Goal: Task Accomplishment & Management: Use online tool/utility

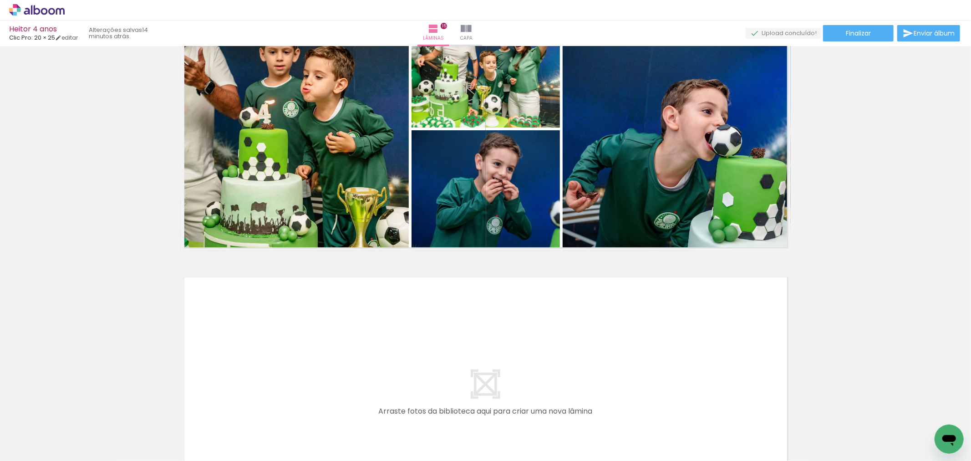
scroll to position [3641, 0]
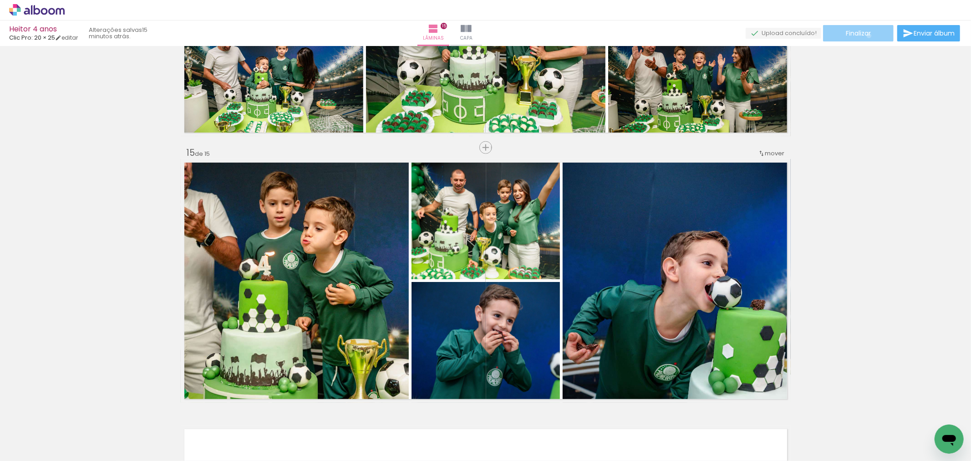
click at [866, 35] on span "Finalizar" at bounding box center [858, 33] width 25 height 6
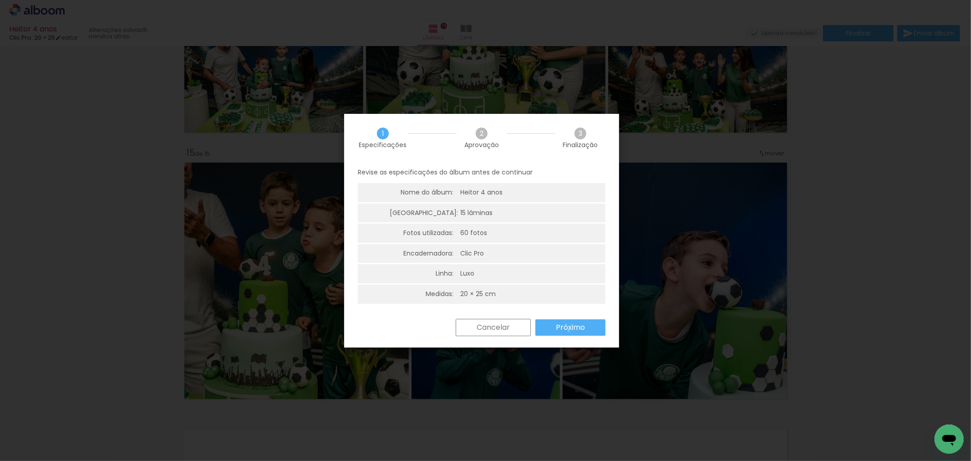
click at [0, 0] on slot "Próximo" at bounding box center [0, 0] width 0 height 0
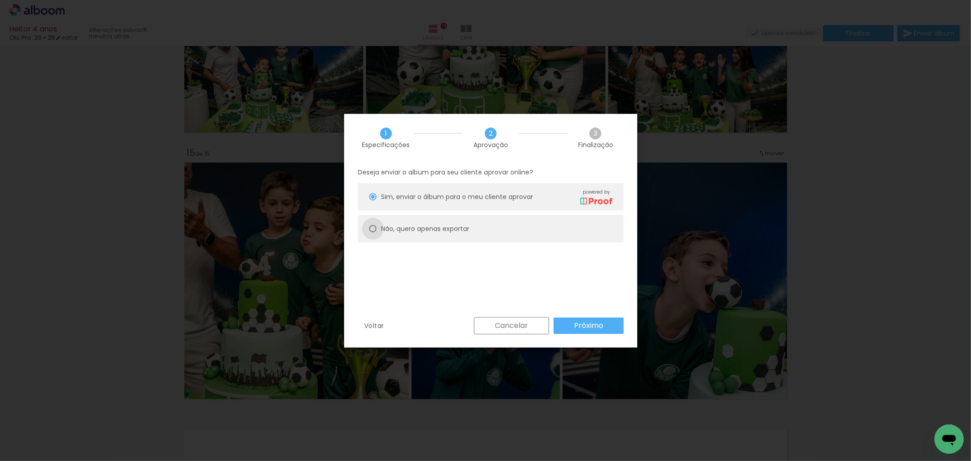
click at [0, 0] on div at bounding box center [0, 0] width 0 height 0
type paper-radio-button "on"
click at [425, 296] on slot "Próximo" at bounding box center [420, 291] width 9 height 9
type input "Alta, 300 DPI"
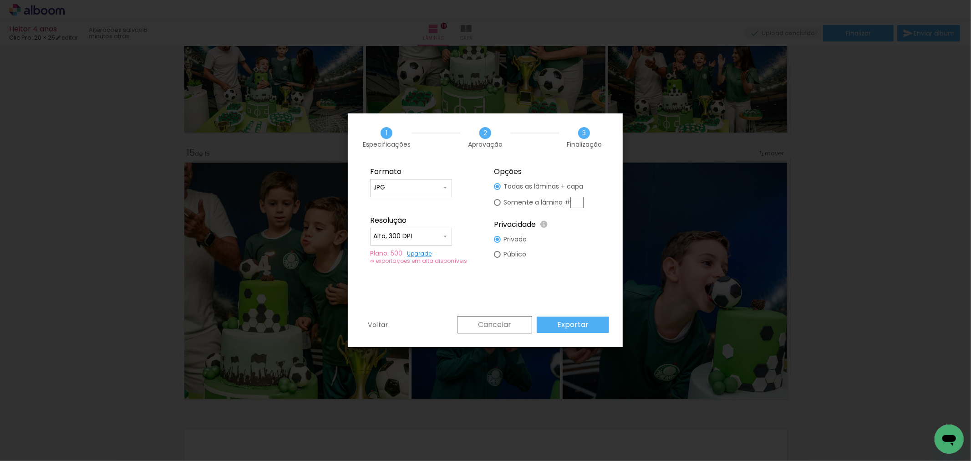
click at [0, 0] on paper-button "Exportar" at bounding box center [0, 0] width 0 height 0
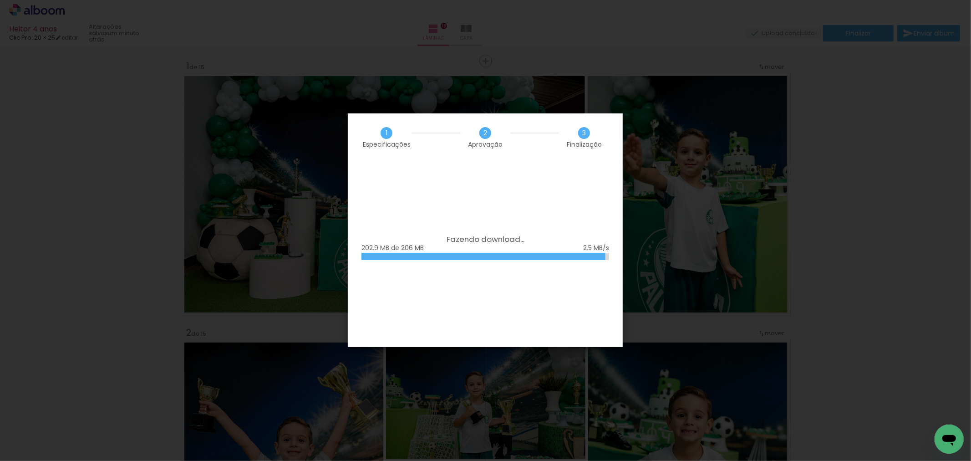
scroll to position [3641, 0]
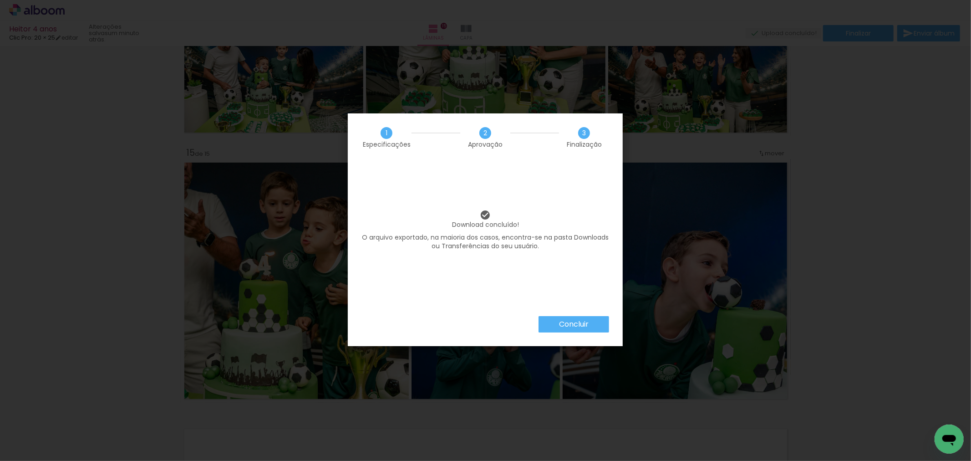
click at [0, 0] on slot "Concluir" at bounding box center [0, 0] width 0 height 0
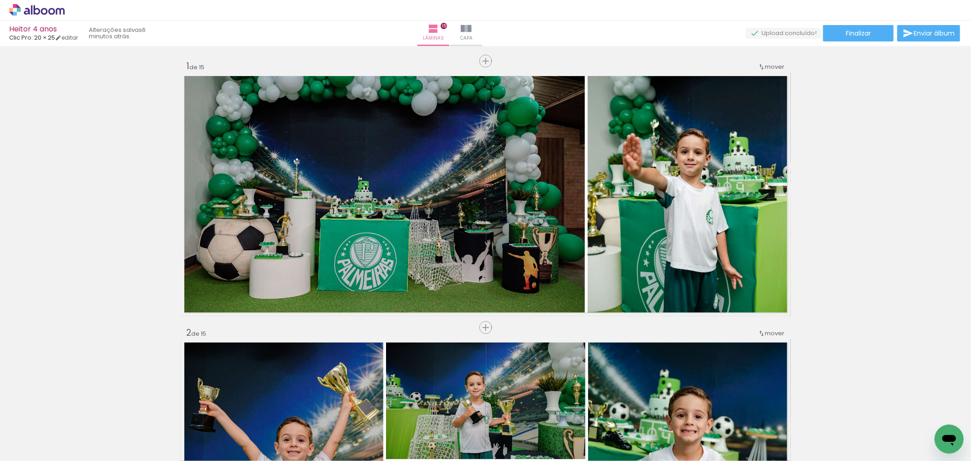
scroll to position [3641, 0]
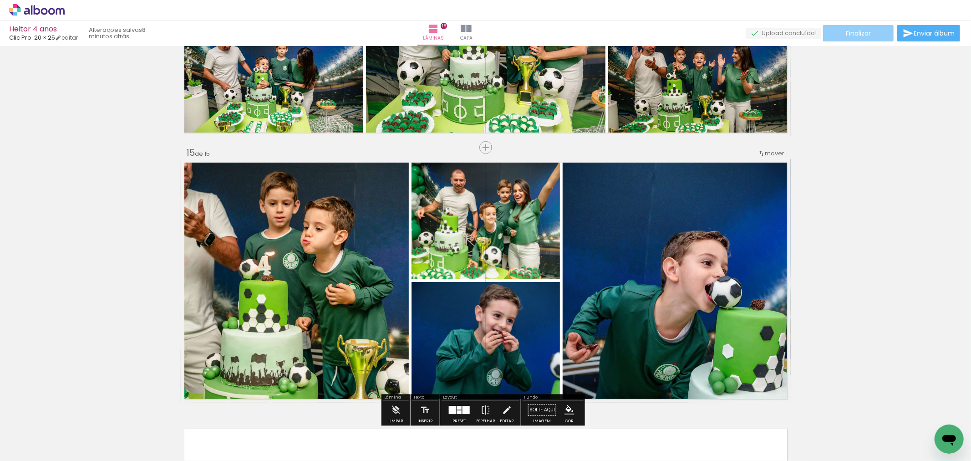
click at [862, 34] on span "Finalizar" at bounding box center [858, 33] width 25 height 6
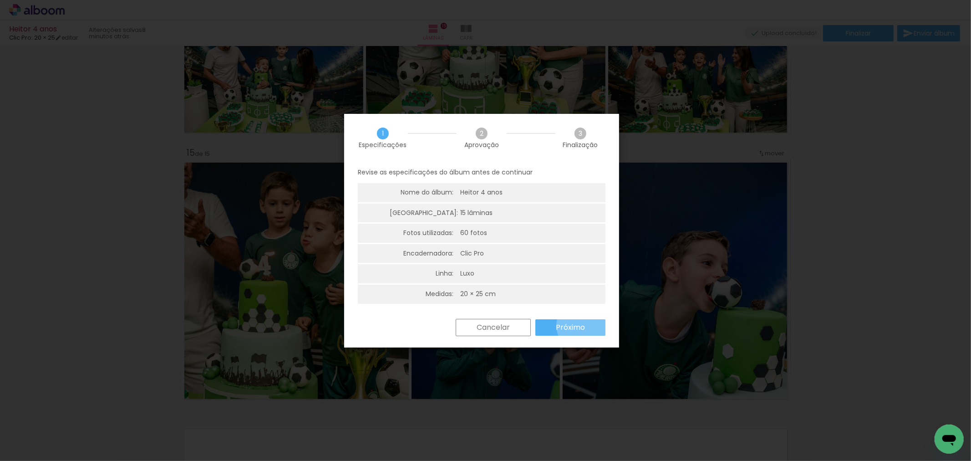
click at [585, 325] on paper-button "Próximo" at bounding box center [570, 327] width 70 height 16
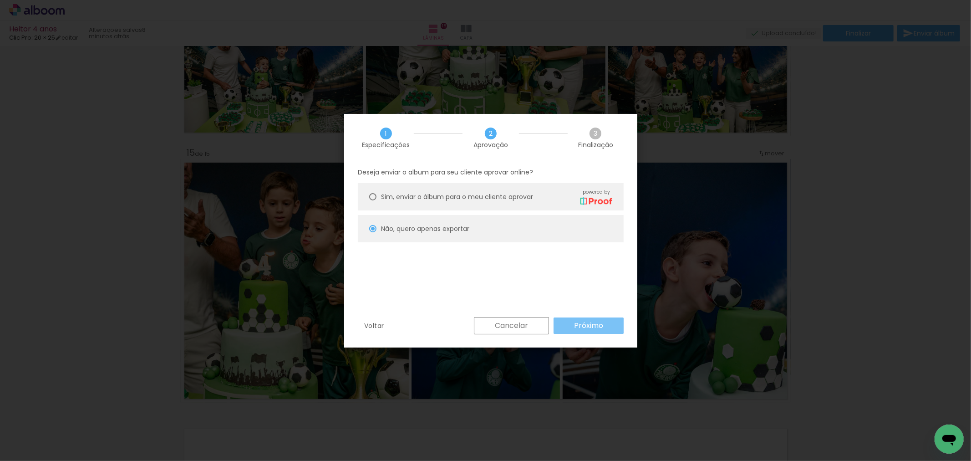
click at [0, 0] on slot "Próximo" at bounding box center [0, 0] width 0 height 0
type input "Alta, 300 DPI"
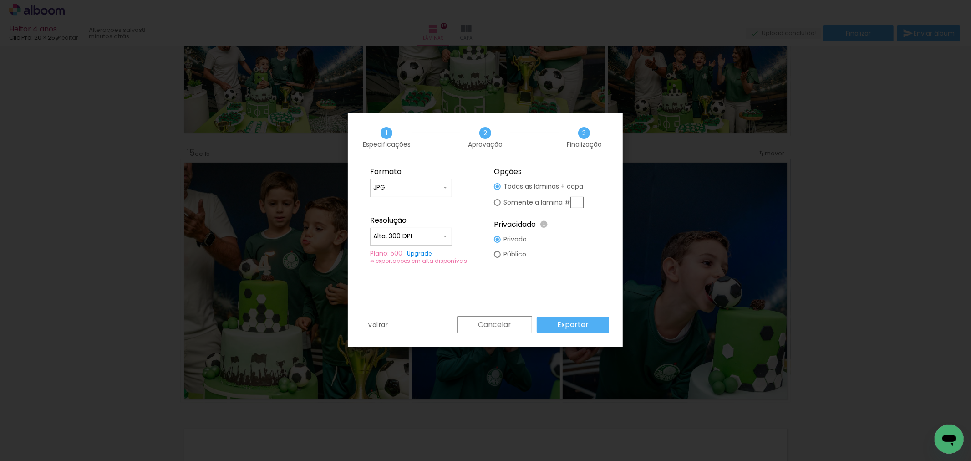
click at [0, 0] on slot "Exportar" at bounding box center [0, 0] width 0 height 0
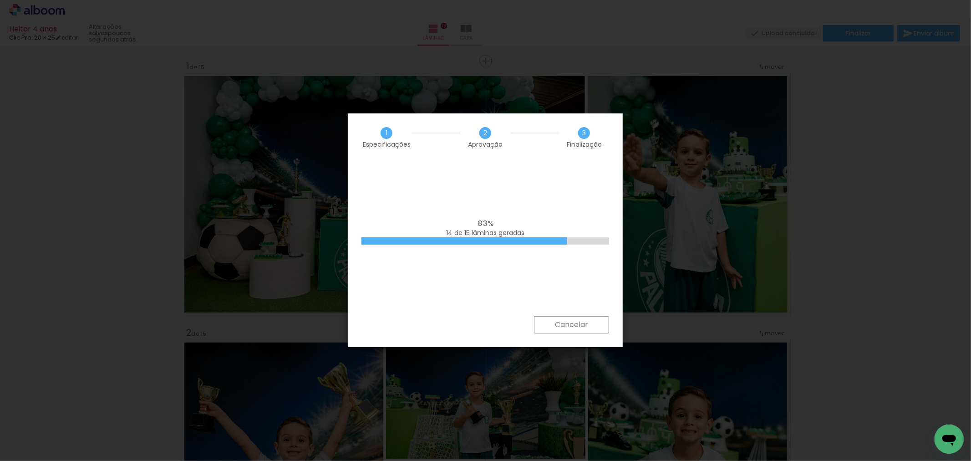
scroll to position [3641, 0]
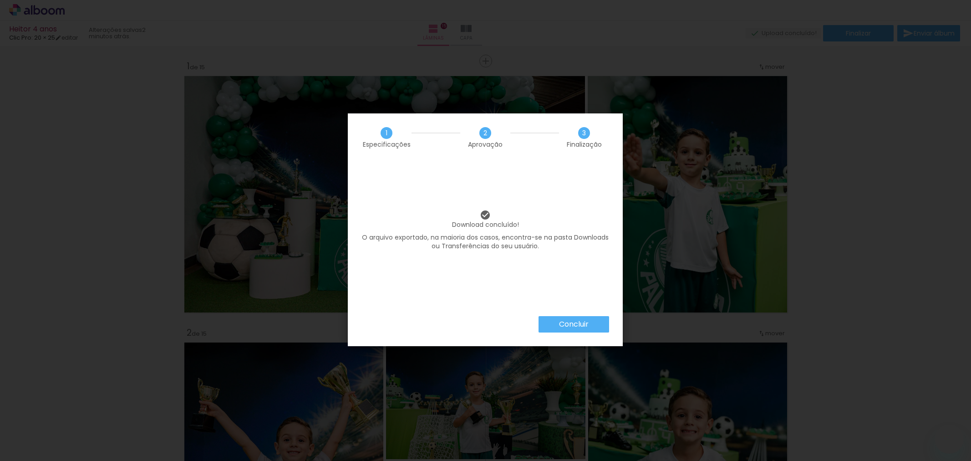
click at [0, 0] on slot "Concluir" at bounding box center [0, 0] width 0 height 0
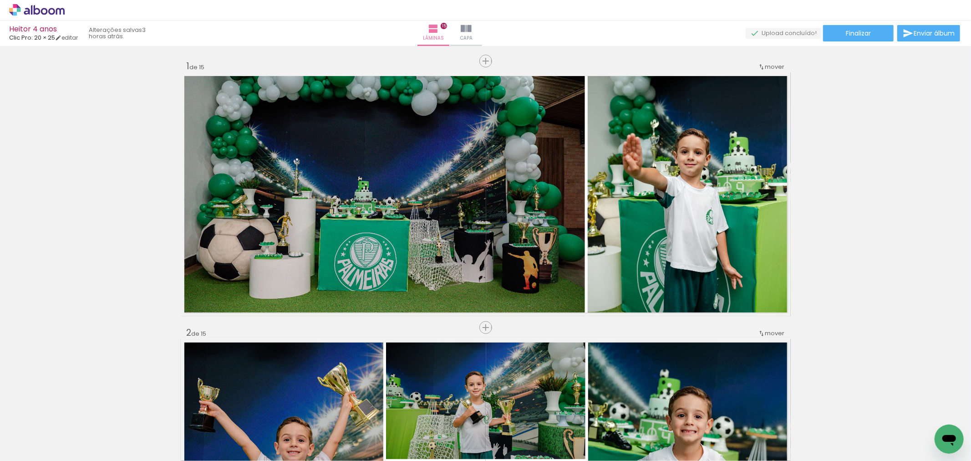
scroll to position [1365, 0]
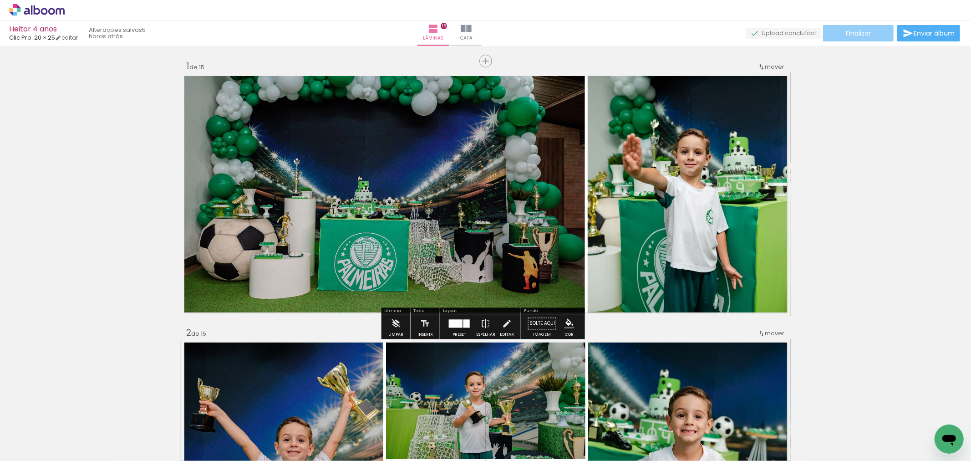
click at [867, 33] on span "Finalizar" at bounding box center [858, 33] width 25 height 6
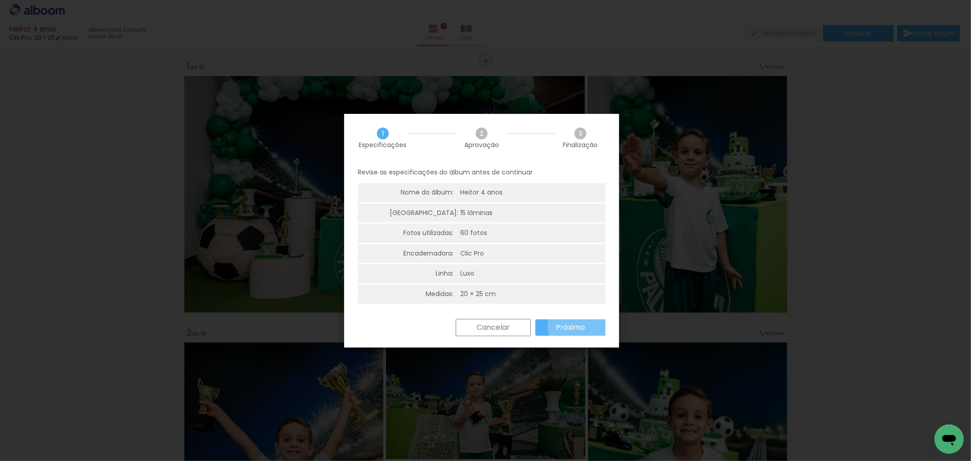
click at [588, 325] on paper-button "Próximo" at bounding box center [570, 327] width 70 height 16
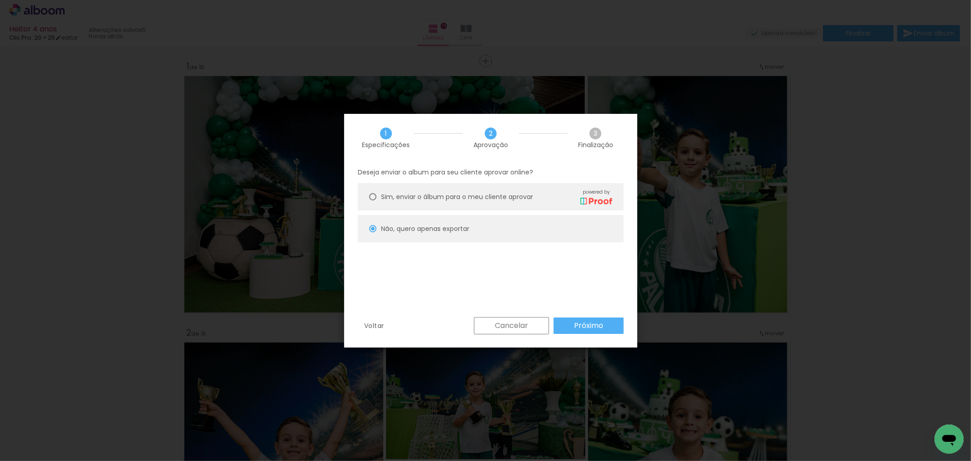
click at [0, 0] on slot "Próximo" at bounding box center [0, 0] width 0 height 0
type input "Alta, 300 DPI"
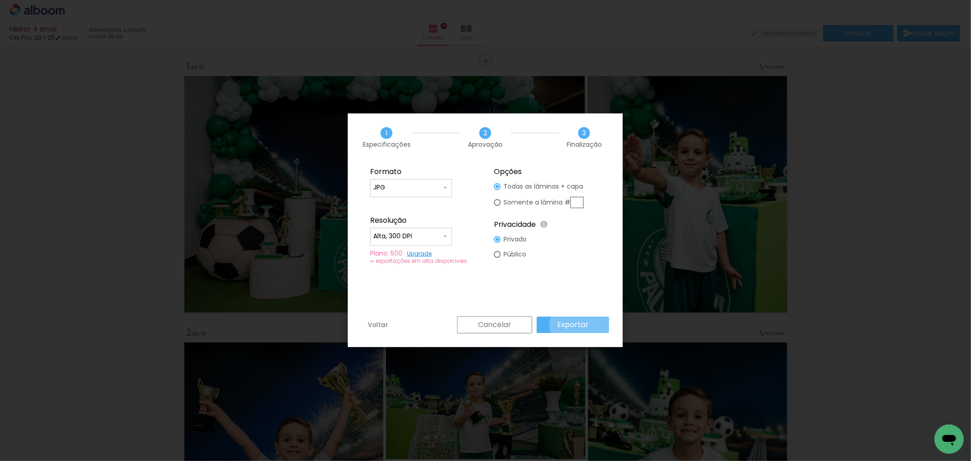
click at [0, 0] on slot "Exportar" at bounding box center [0, 0] width 0 height 0
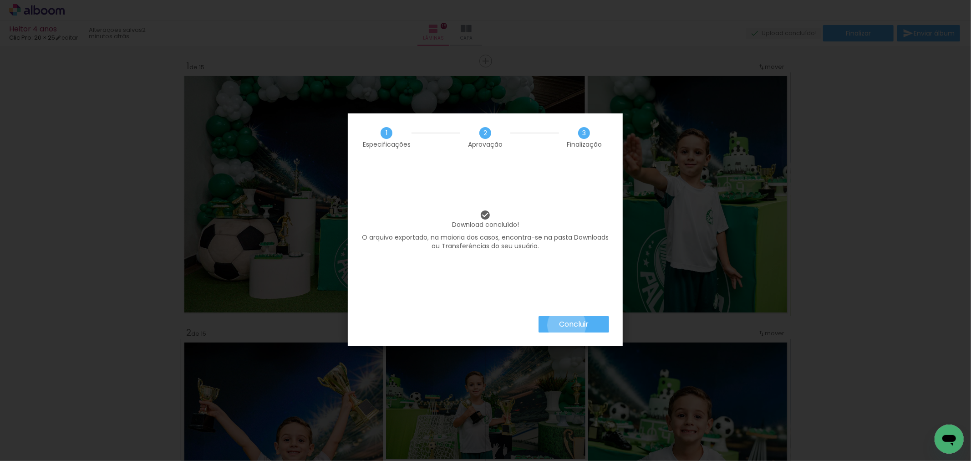
click at [0, 0] on slot "Concluir" at bounding box center [0, 0] width 0 height 0
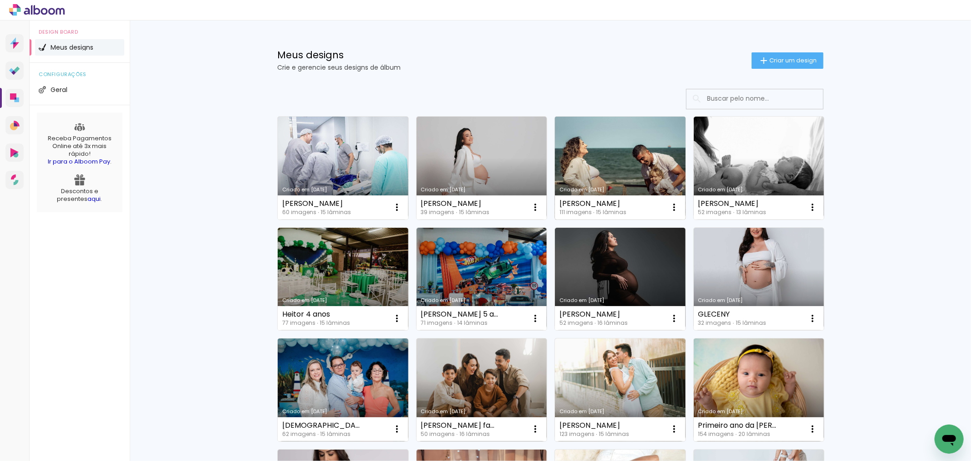
click at [608, 175] on link "Criado em [DATE]" at bounding box center [620, 167] width 131 height 103
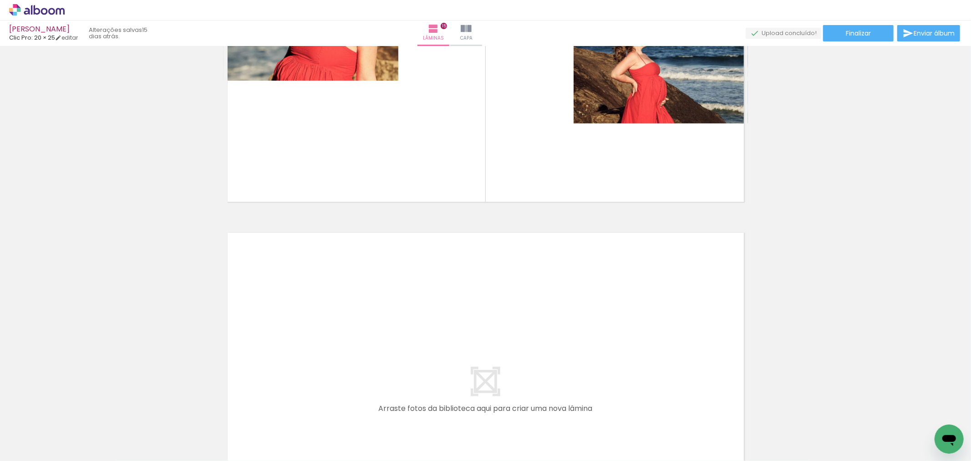
scroll to position [4803, 0]
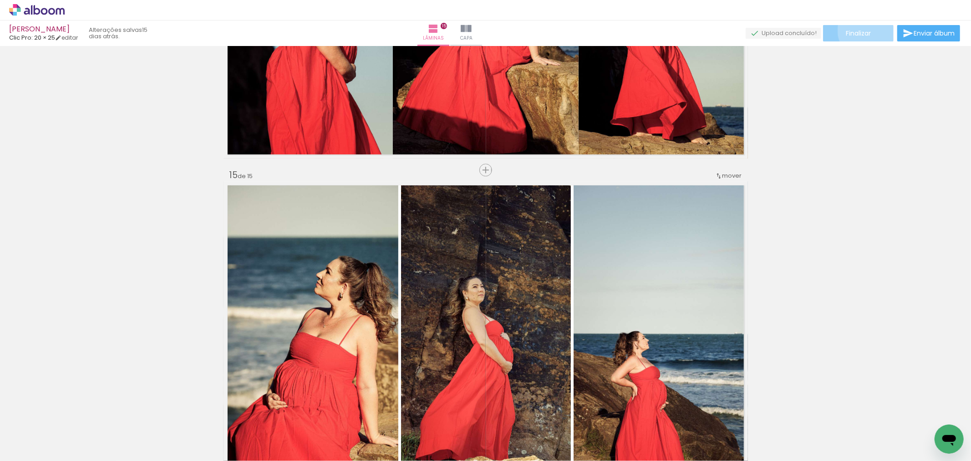
click at [864, 30] on span "Finalizar" at bounding box center [858, 33] width 25 height 6
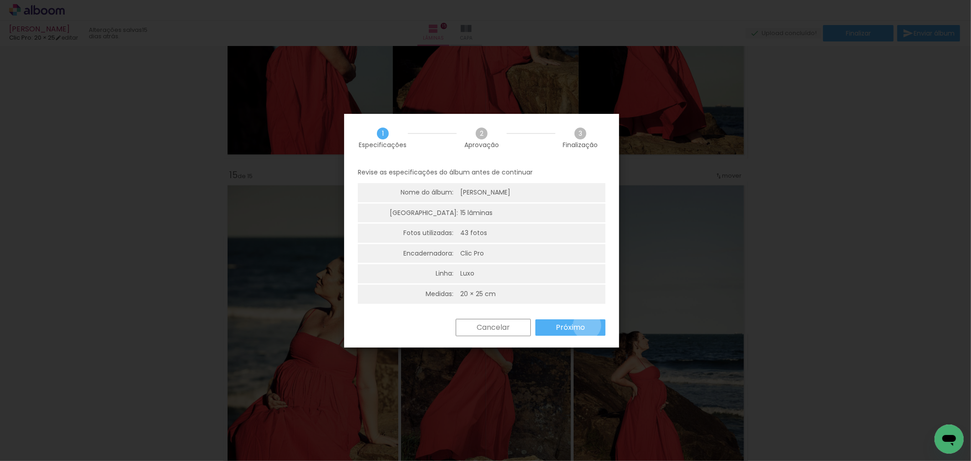
click at [587, 325] on paper-button "Próximo" at bounding box center [570, 327] width 70 height 16
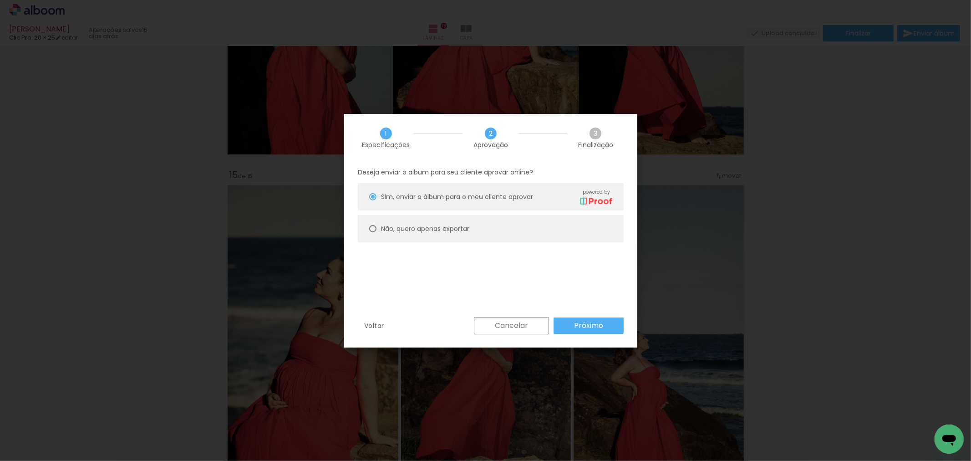
click at [516, 221] on paper-radio-button "Não, quero apenas exportar" at bounding box center [491, 228] width 266 height 27
type paper-radio-button "on"
click at [0, 0] on slot "Próximo" at bounding box center [0, 0] width 0 height 0
type input "Alta, 300 DPI"
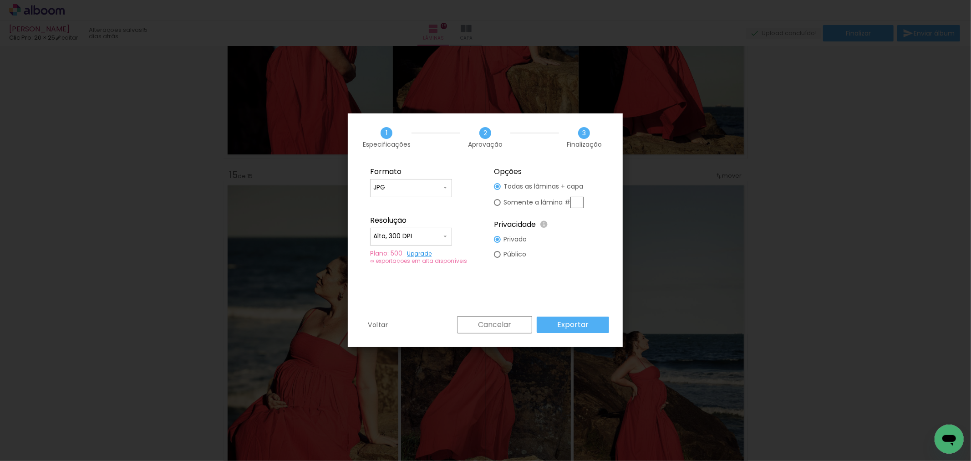
click at [598, 327] on paper-button "Exportar" at bounding box center [573, 324] width 72 height 16
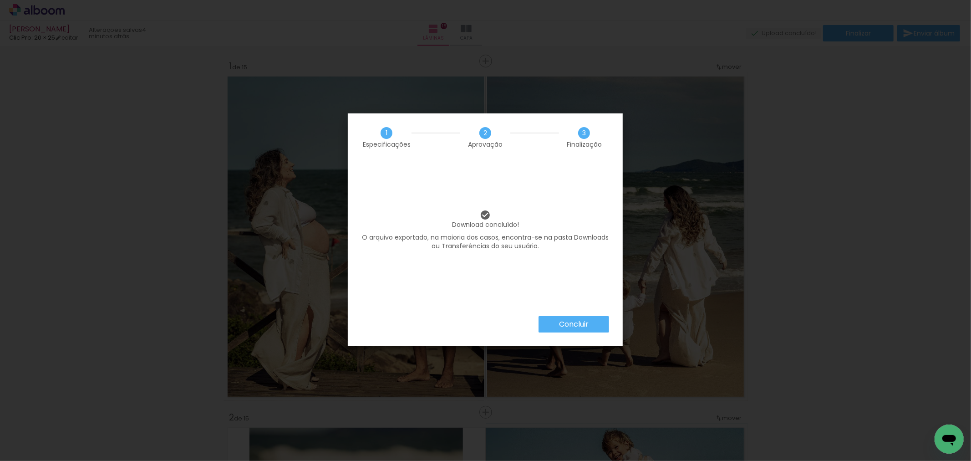
scroll to position [4803, 0]
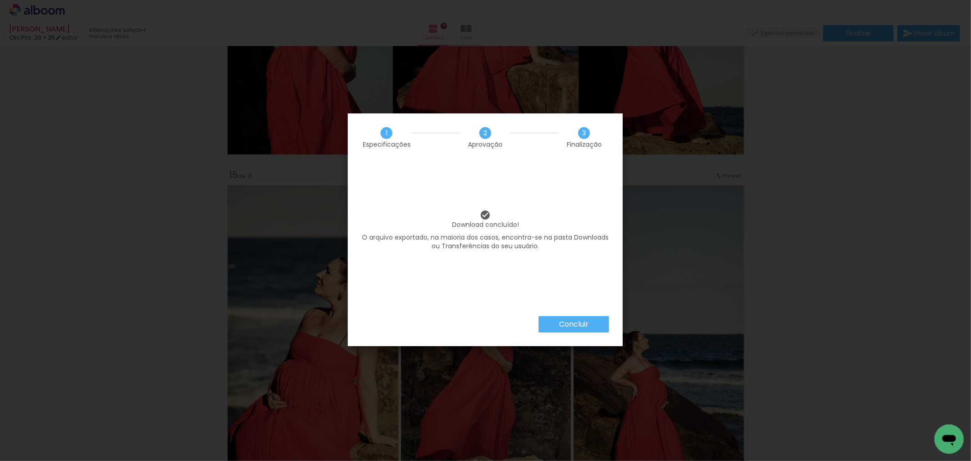
click at [0, 0] on slot "Concluir" at bounding box center [0, 0] width 0 height 0
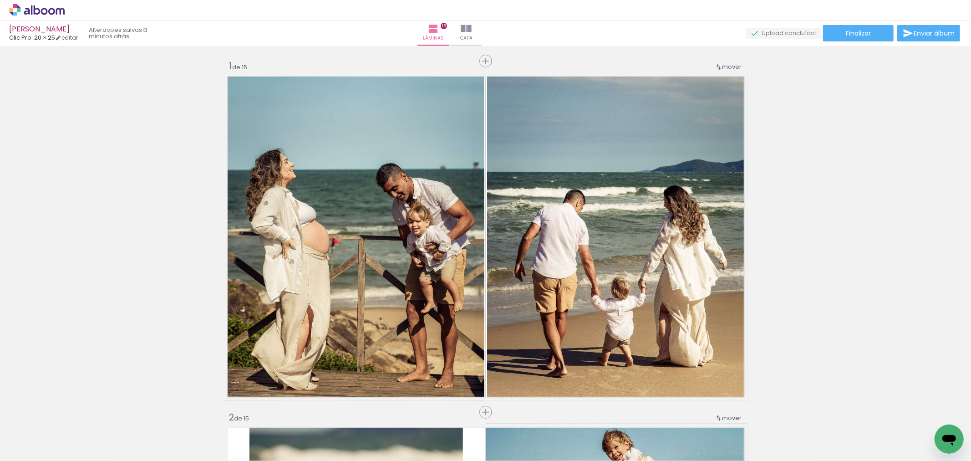
scroll to position [4803, 0]
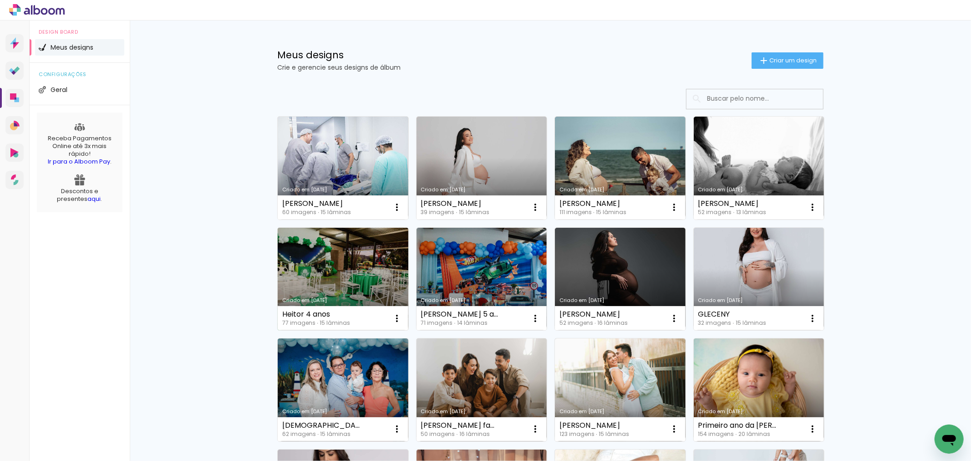
click at [346, 283] on link "Criado em [DATE]" at bounding box center [343, 279] width 131 height 103
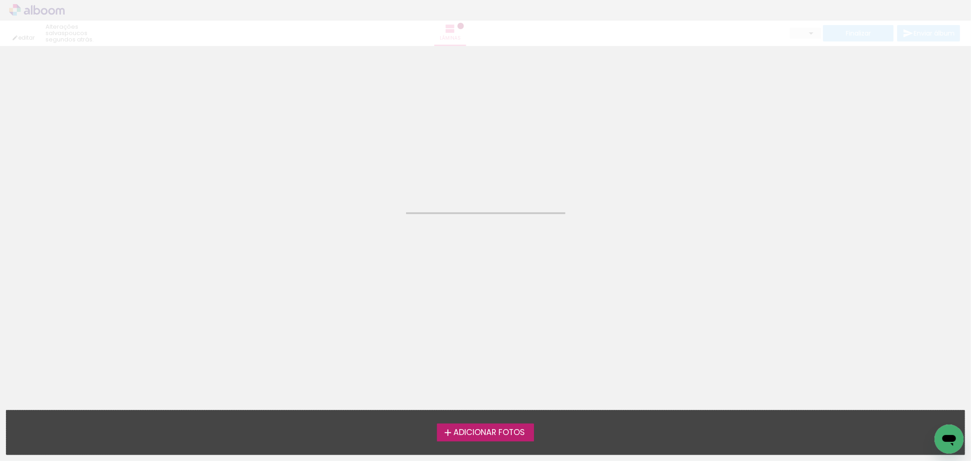
click at [347, 283] on neon-animated-pages "Confirmar Cancelar" at bounding box center [485, 253] width 971 height 415
